Goal: Find specific page/section: Find specific page/section

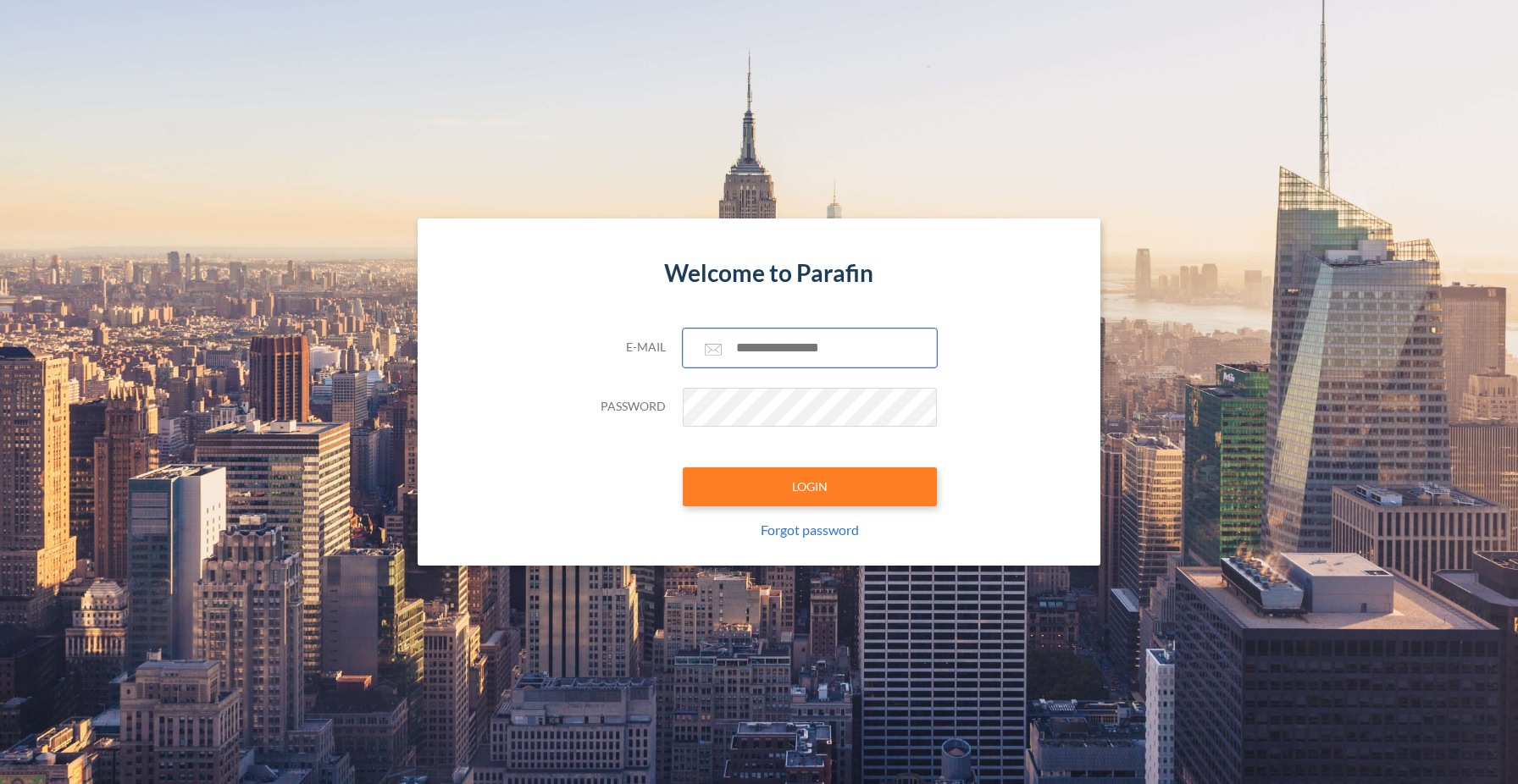
click at [766, 351] on input "text" at bounding box center [810, 349] width 254 height 39
type input "**********"
click at [809, 468] on button "LOGIN" at bounding box center [810, 487] width 254 height 39
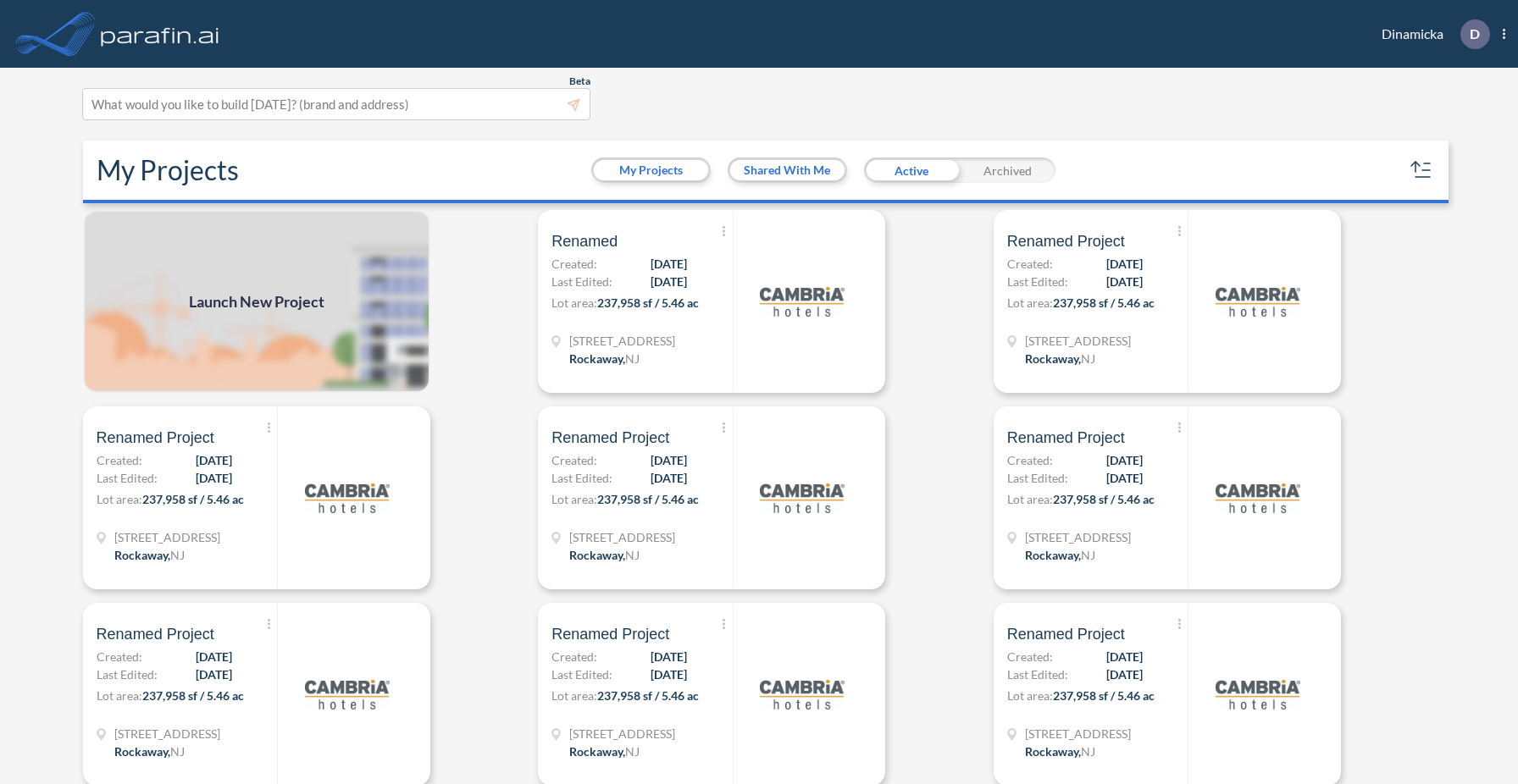
click at [1024, 163] on div "Archived" at bounding box center [1008, 170] width 96 height 25
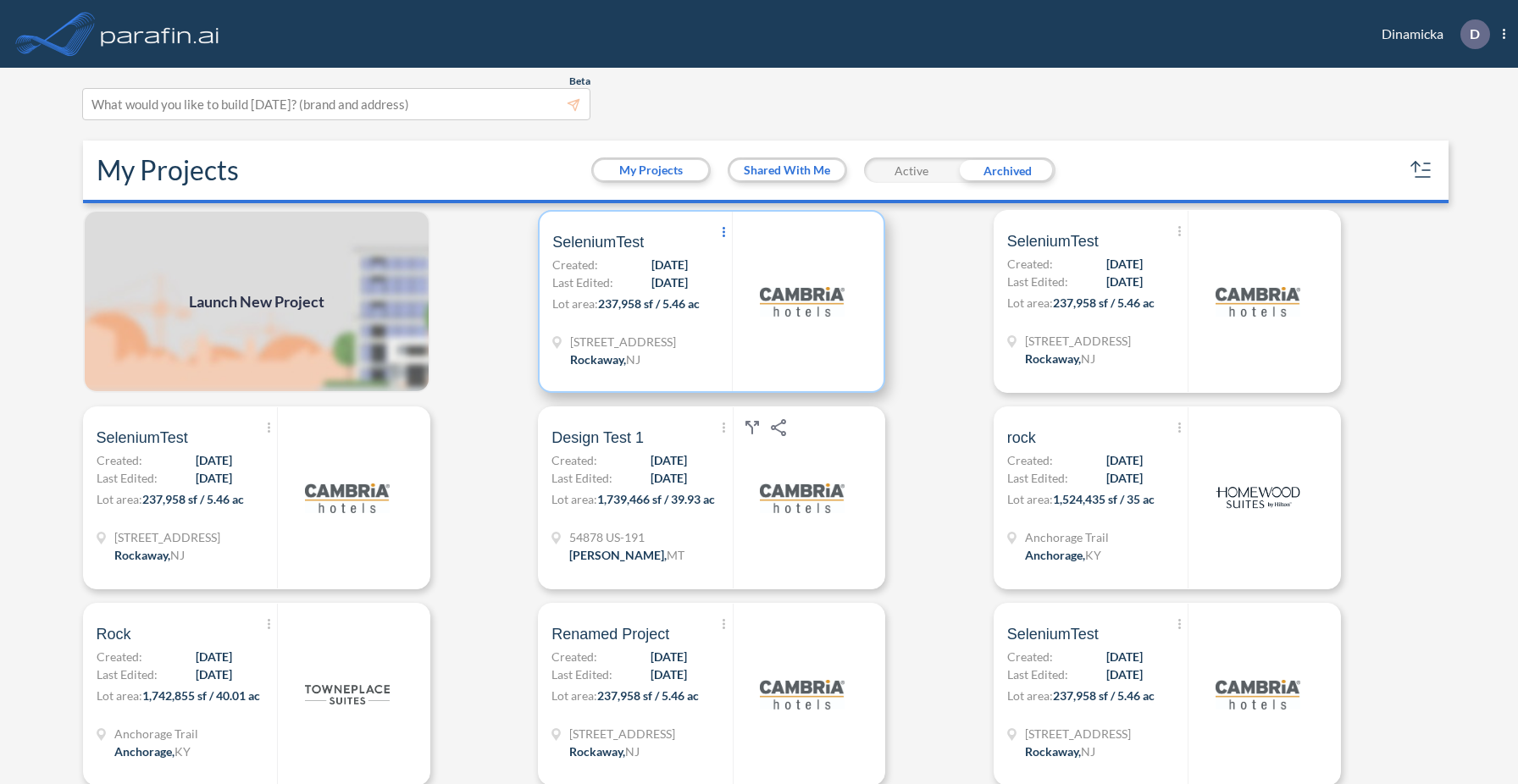
click at [725, 232] on span "Show More Created with sketchtool." at bounding box center [723, 233] width 17 height 25
click at [934, 414] on div "Show More Created with sketchtool. 0 Reports Move to My Projects Design Test 1 …" at bounding box center [759, 497] width 456 height 183
click at [663, 327] on div "Show More Created with sketchtool. 0 Reports Move to My Projects SeleniumTest C…" at bounding box center [643, 302] width 180 height 180
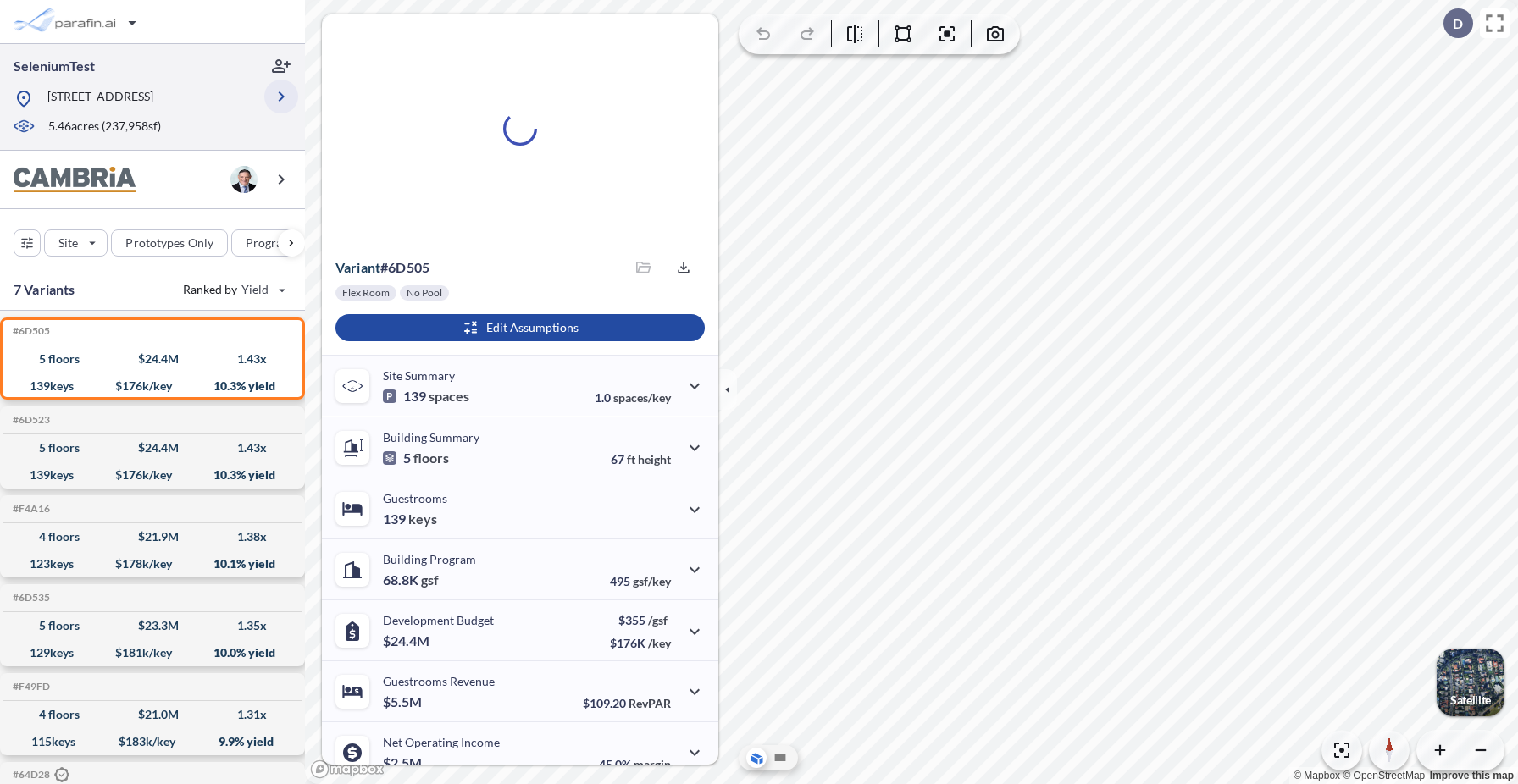
click at [285, 93] on icon "button" at bounding box center [281, 96] width 21 height 21
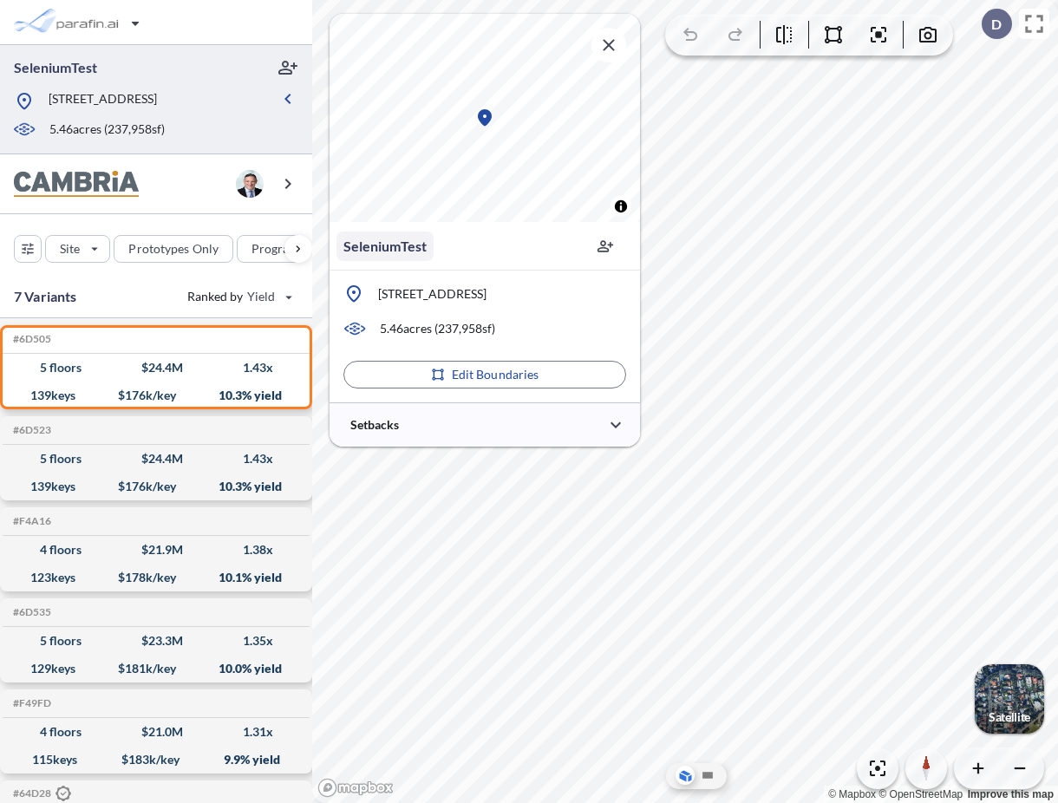
click at [410, 249] on p "SeleniumTest" at bounding box center [384, 246] width 83 height 21
click at [567, 252] on div "**********" at bounding box center [485, 246] width 311 height 49
click at [504, 246] on icon "button" at bounding box center [504, 246] width 10 height 10
